Goal: Task Accomplishment & Management: Complete application form

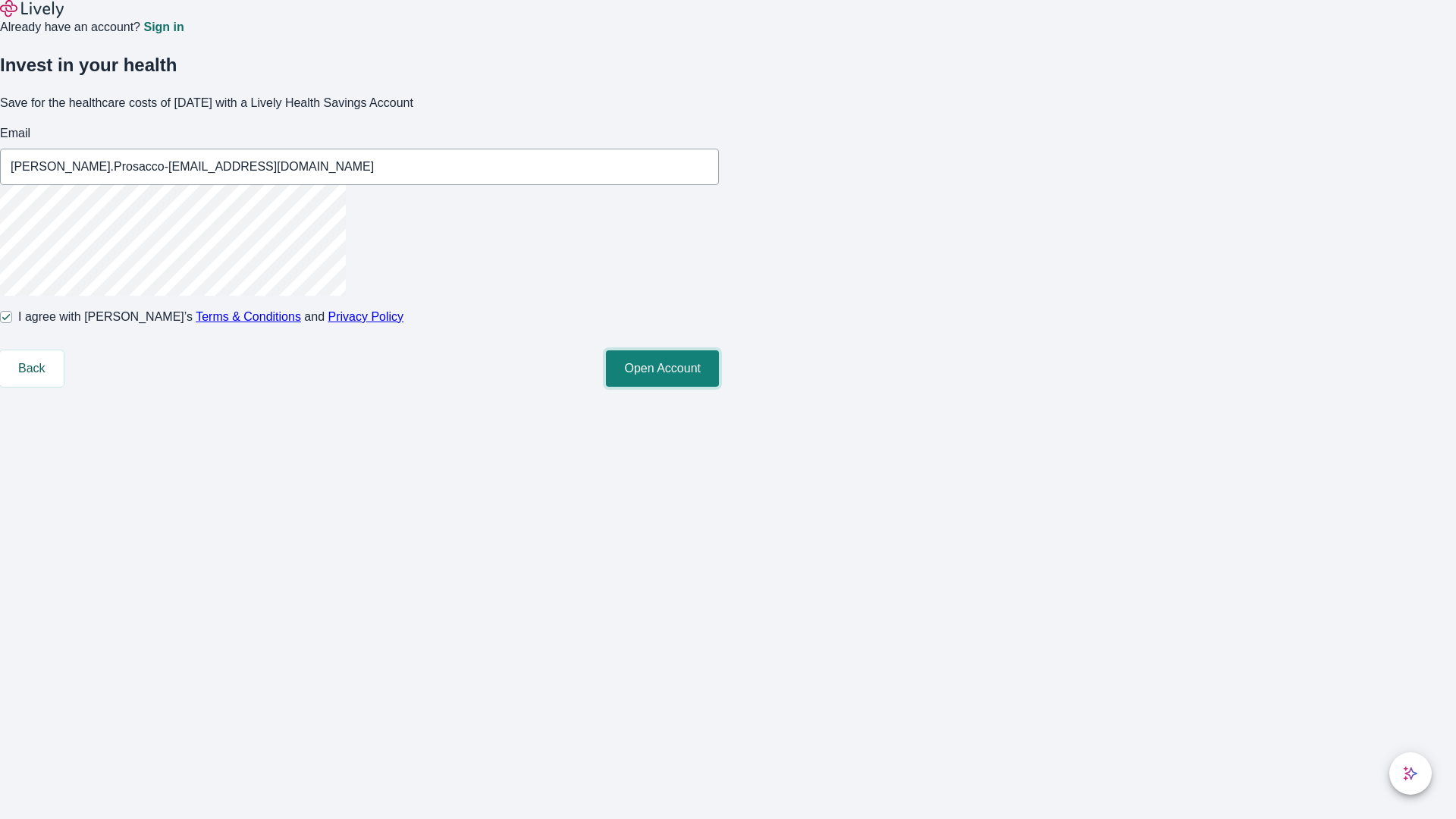
click at [718, 387] on button "Open Account" at bounding box center [663, 368] width 113 height 36
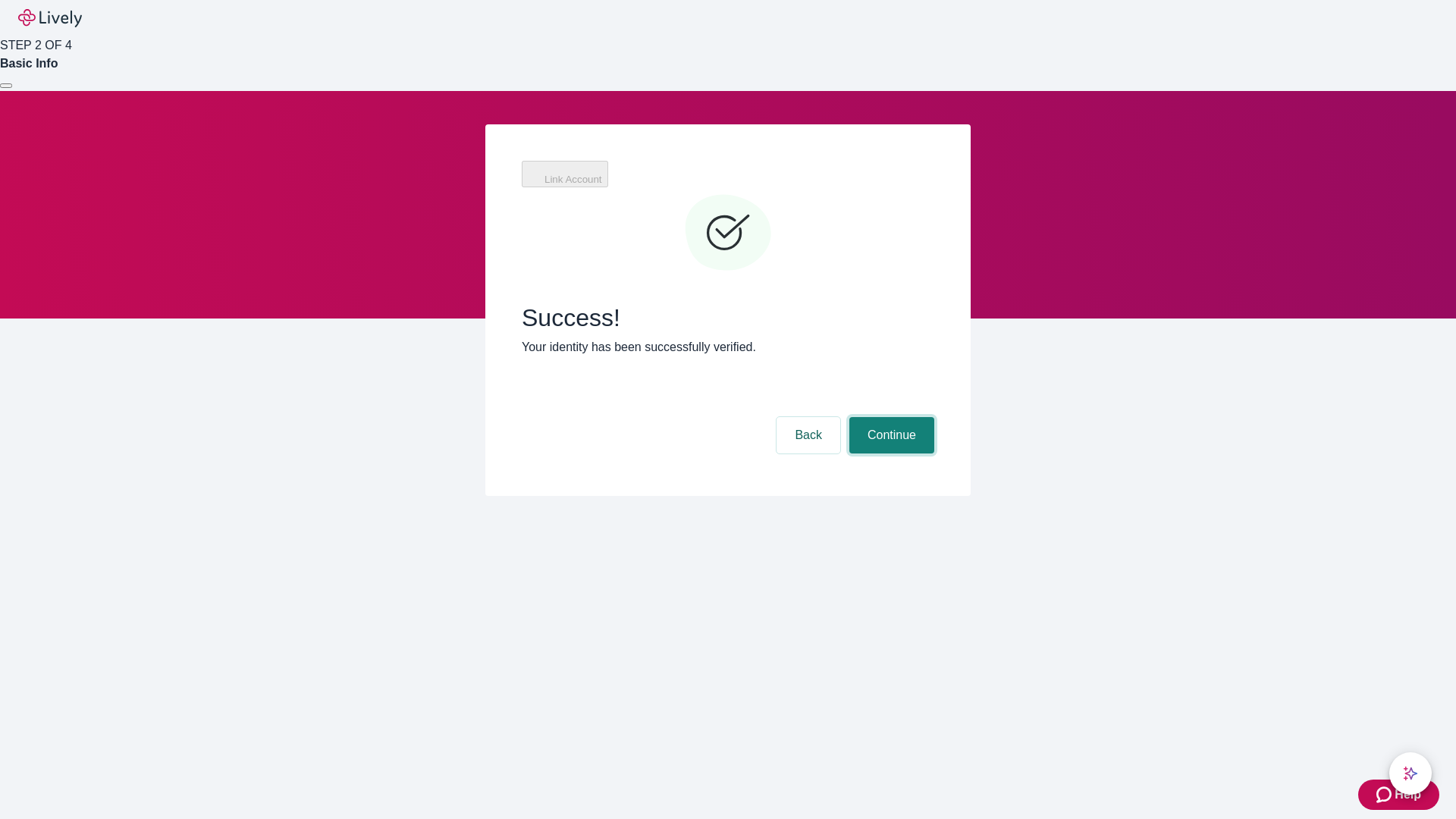
click at [890, 417] on button "Continue" at bounding box center [891, 435] width 85 height 36
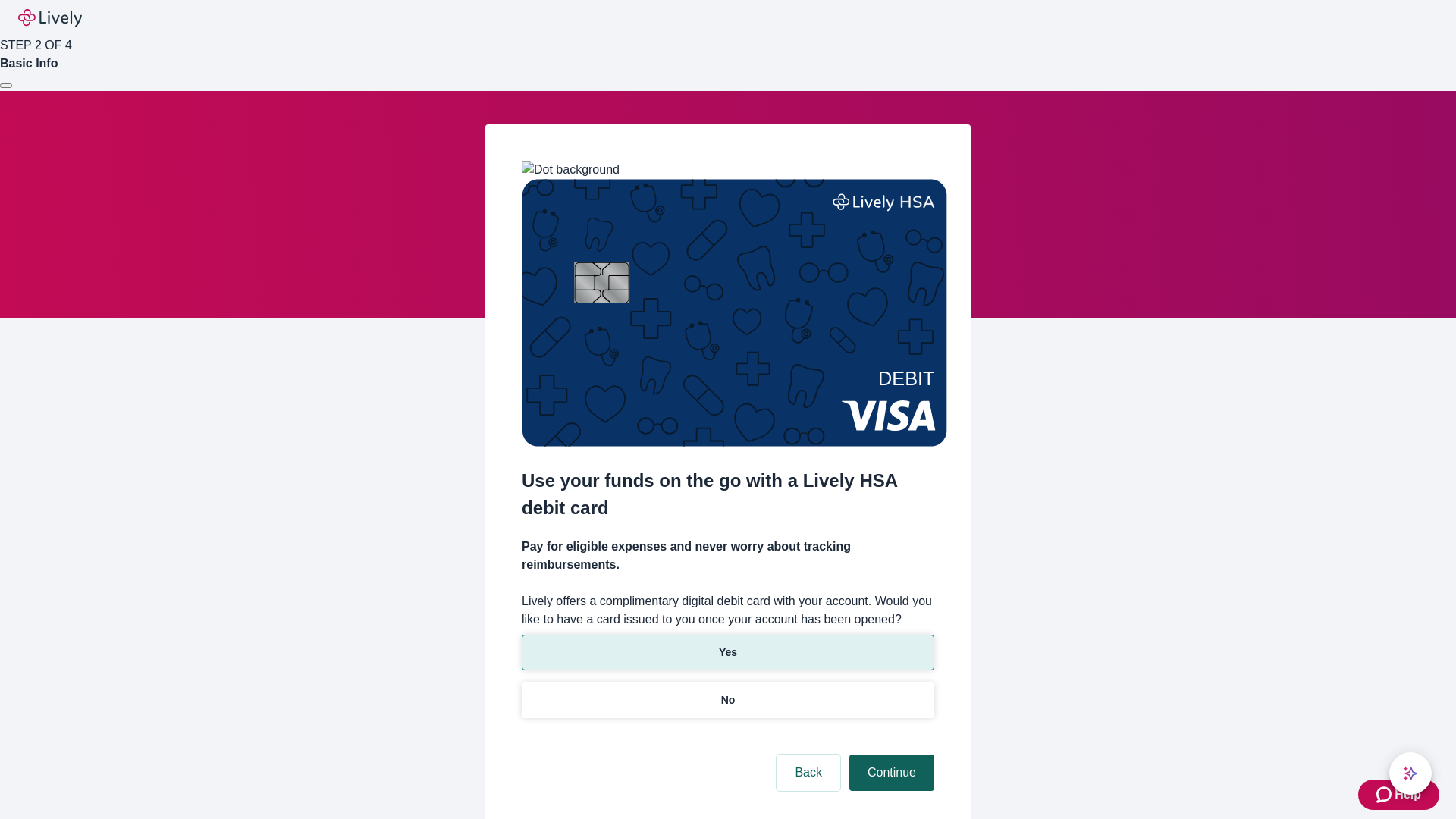
click at [728, 645] on p "Yes" at bounding box center [728, 652] width 18 height 16
click at [890, 755] on button "Continue" at bounding box center [891, 773] width 85 height 36
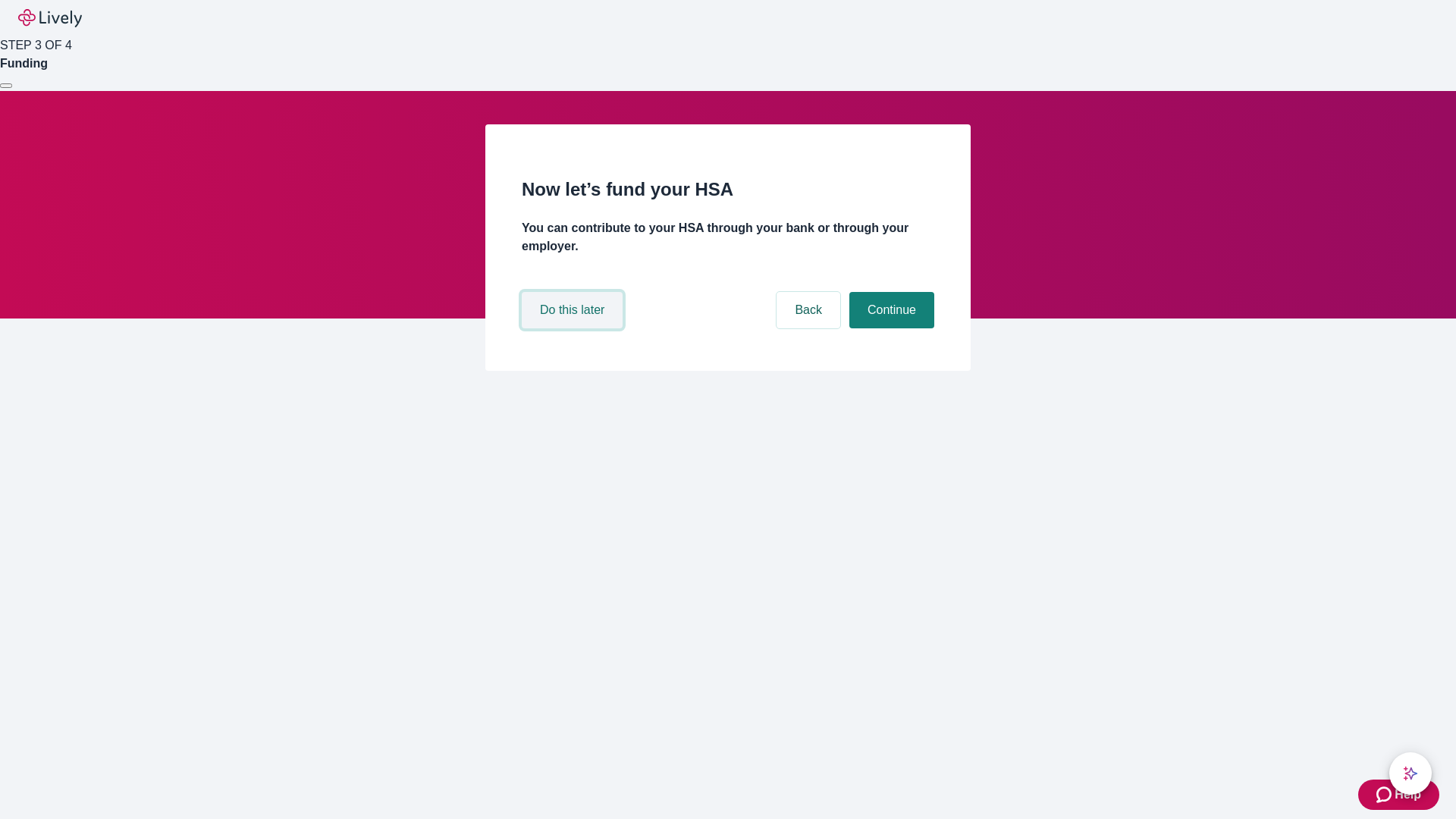
click at [574, 328] on button "Do this later" at bounding box center [572, 310] width 101 height 36
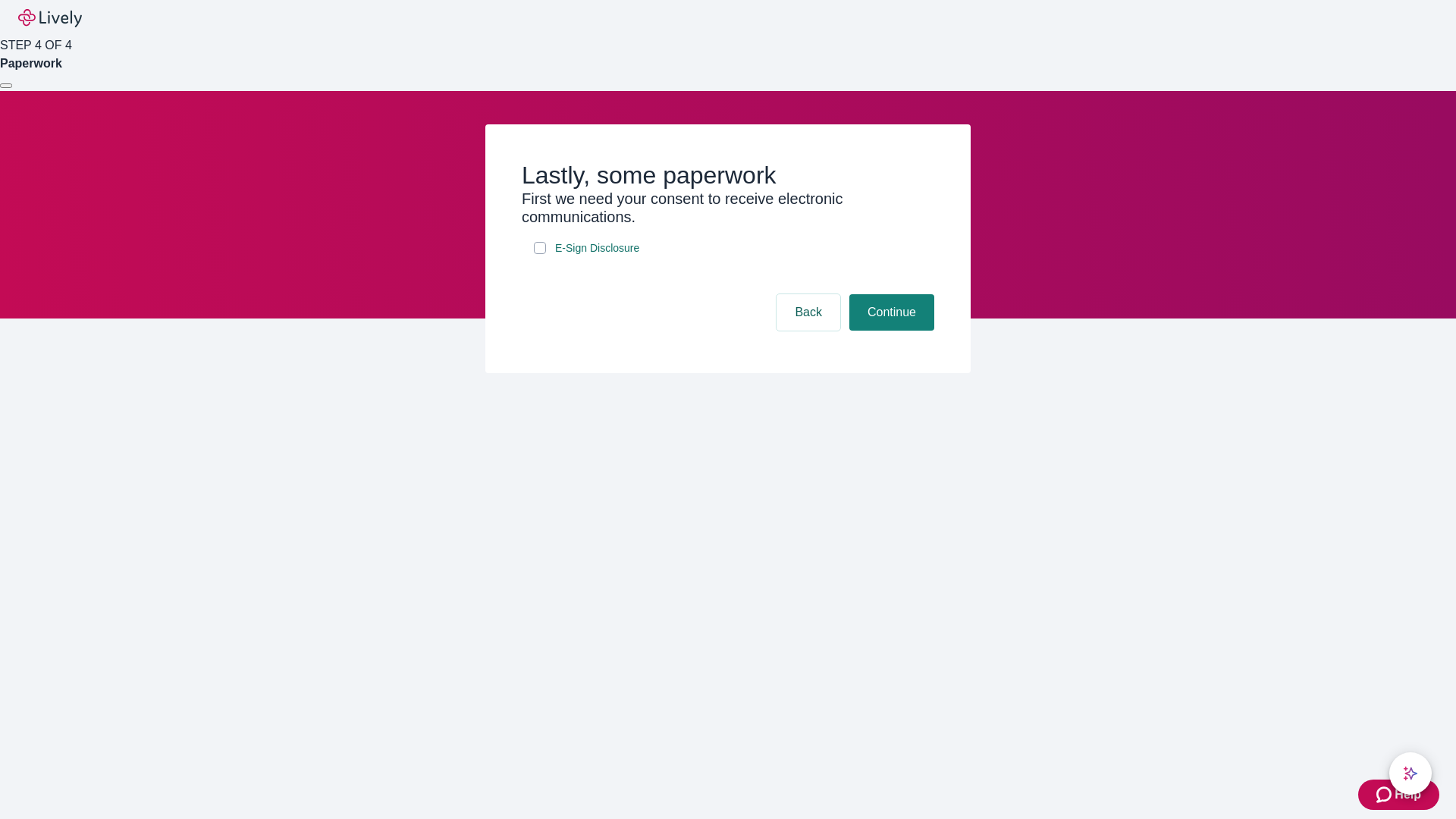
click at [540, 254] on input "E-Sign Disclosure" at bounding box center [540, 247] width 12 height 12
checkbox input "true"
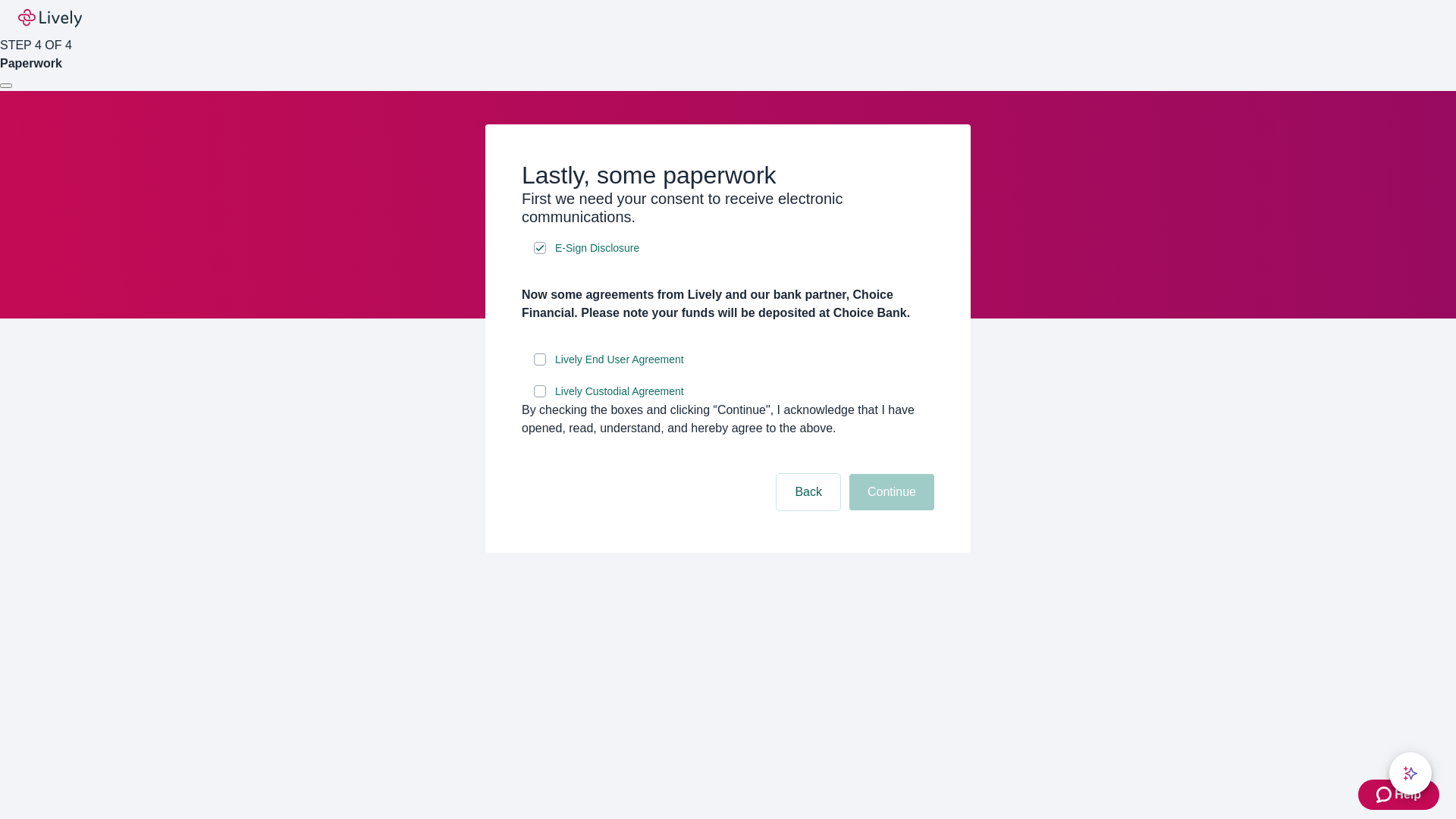
click at [540, 366] on input "Lively End User Agreement" at bounding box center [540, 359] width 12 height 12
checkbox input "true"
click at [540, 398] on input "Lively Custodial Agreement" at bounding box center [540, 390] width 12 height 12
checkbox input "true"
click at [890, 511] on button "Continue" at bounding box center [891, 492] width 85 height 36
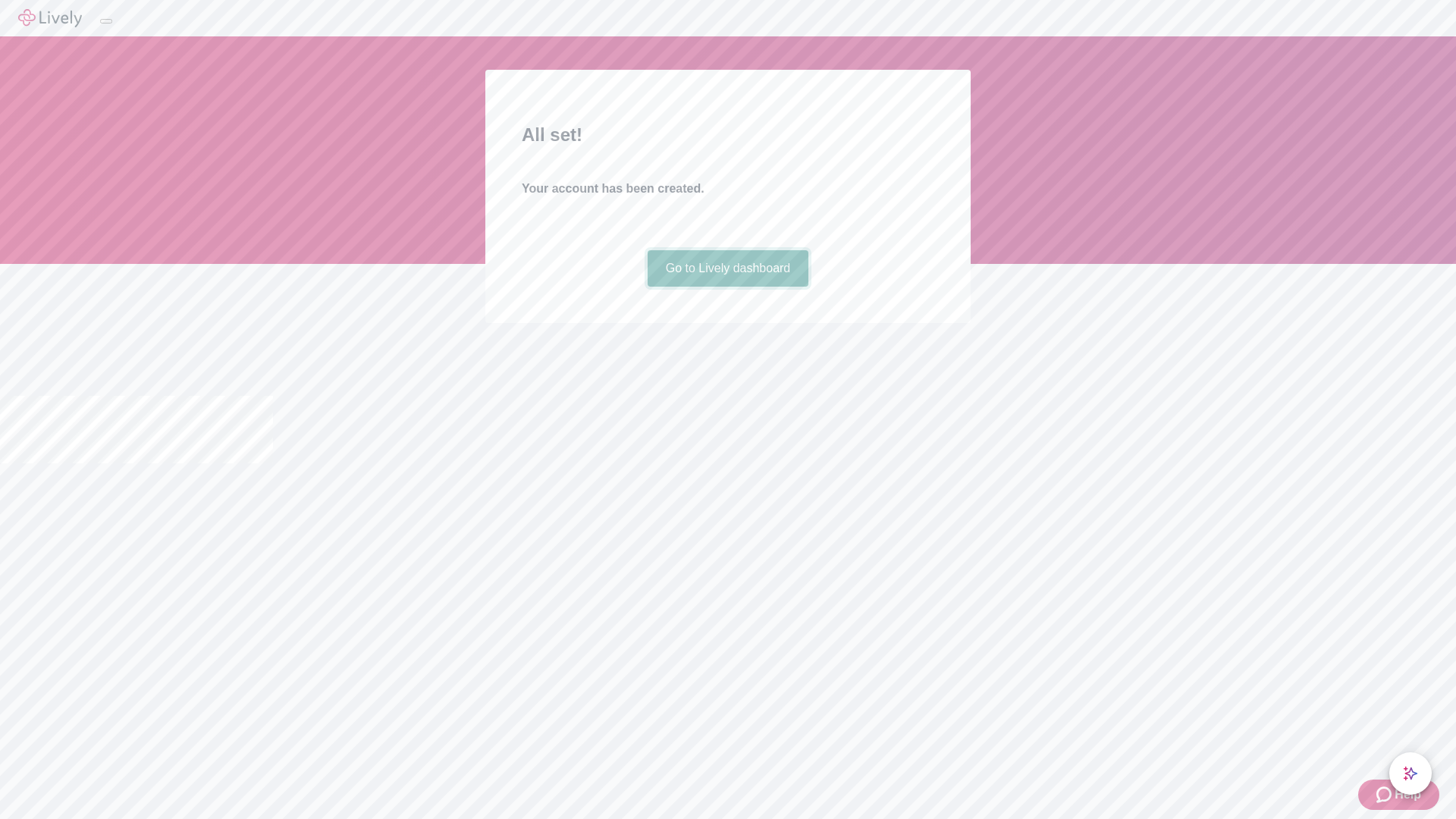
click at [728, 286] on link "Go to Lively dashboard" at bounding box center [728, 268] width 161 height 36
